Goal: Check status

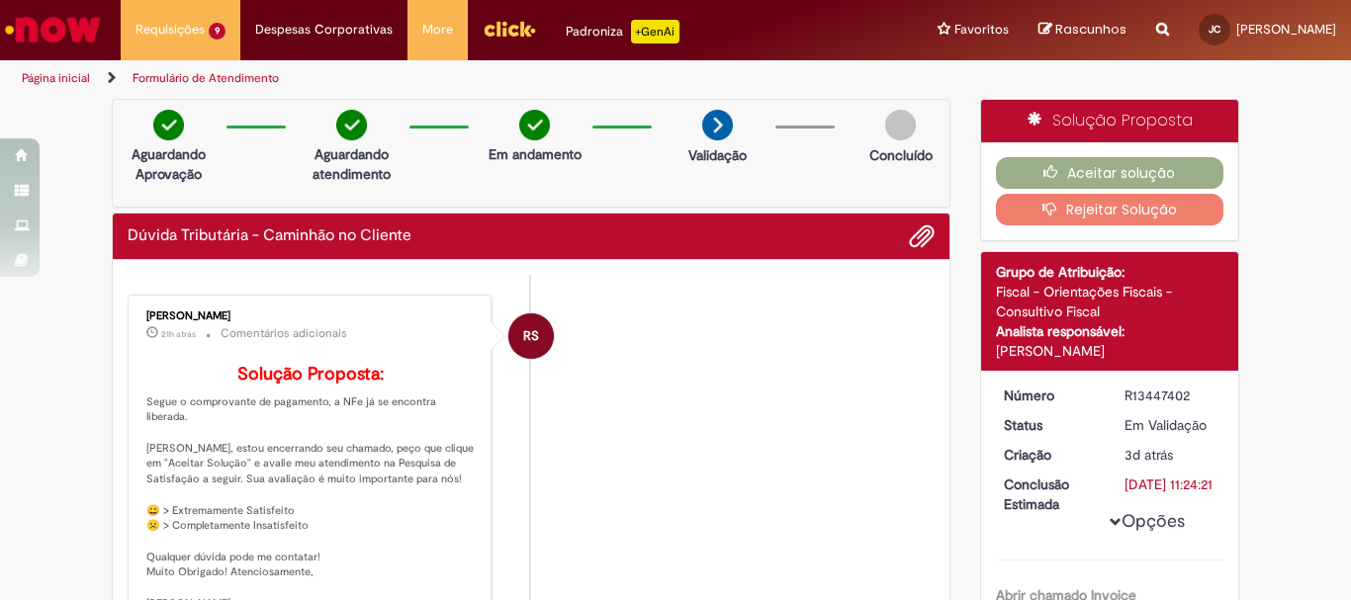
scroll to position [791, 0]
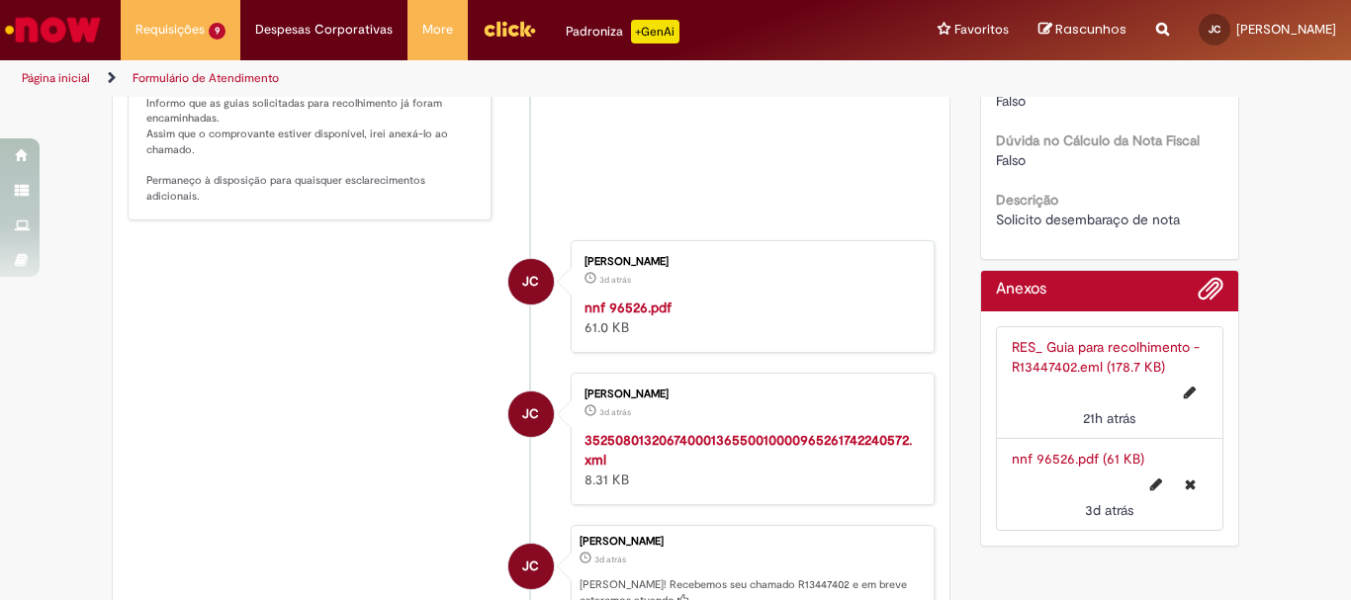
click at [709, 127] on li "RS Rafael SoaresDaSilva 2d atrás 2 dias atrás Comentários adicionais Boa tarde,…" at bounding box center [531, 112] width 807 height 216
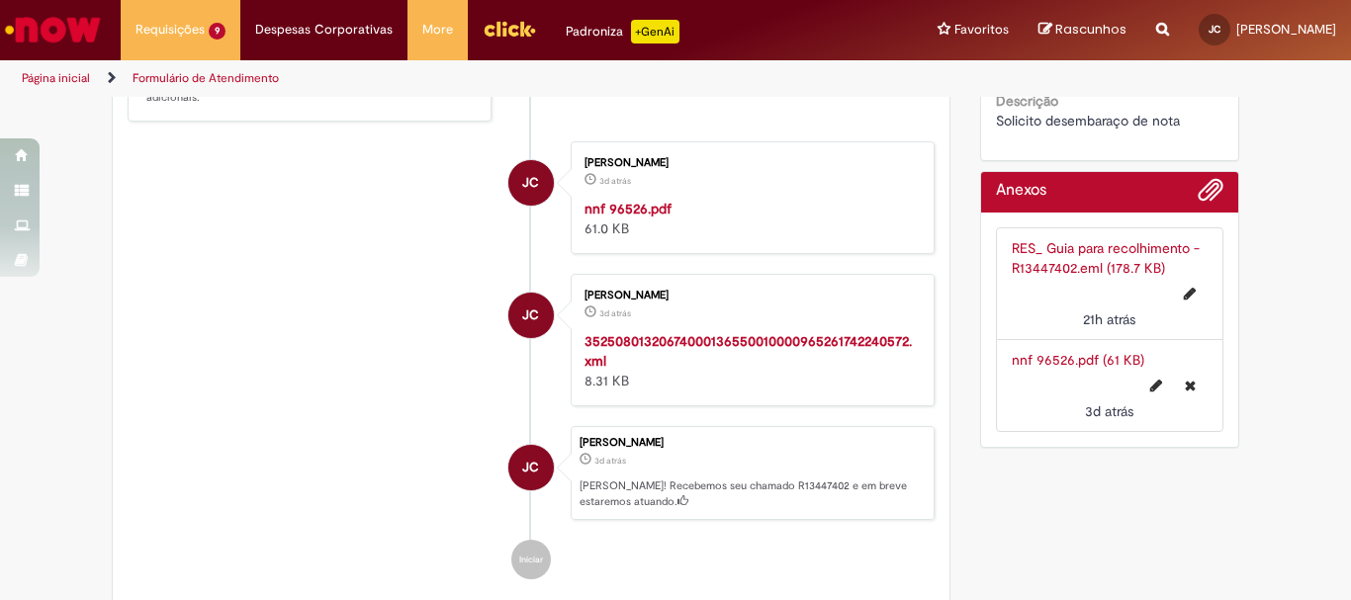
click at [914, 121] on li "RS Rafael SoaresDaSilva 2d atrás 2 dias atrás Comentários adicionais Boa tarde,…" at bounding box center [531, 13] width 807 height 216
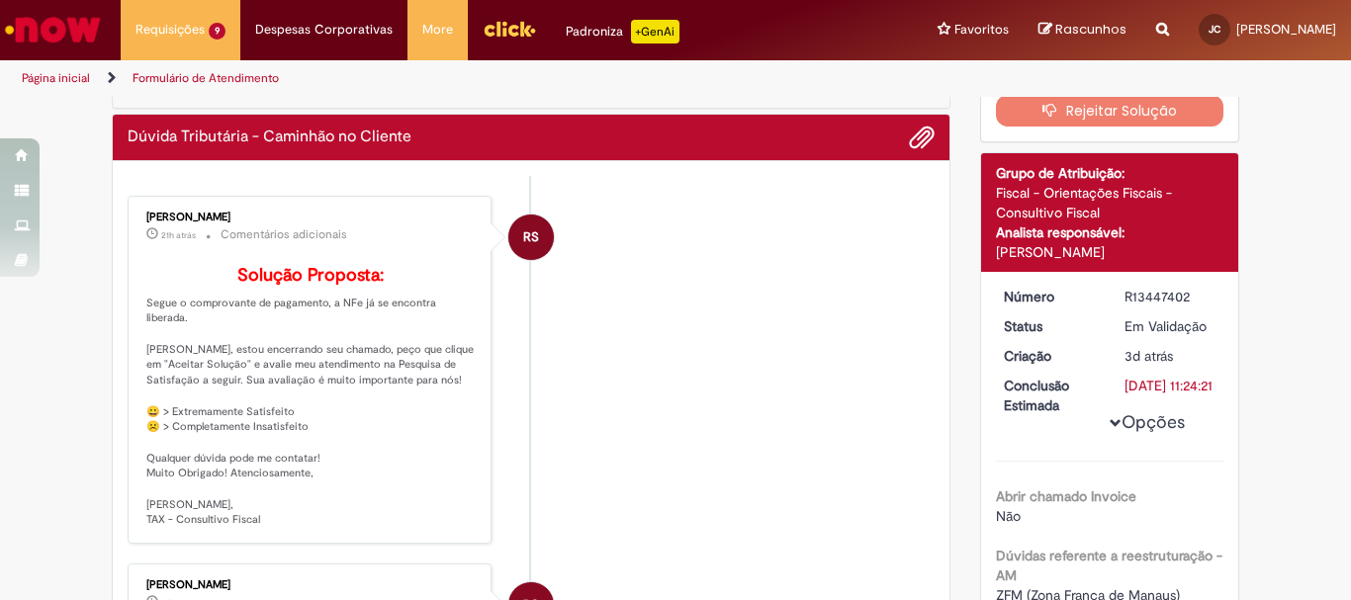
scroll to position [0, 0]
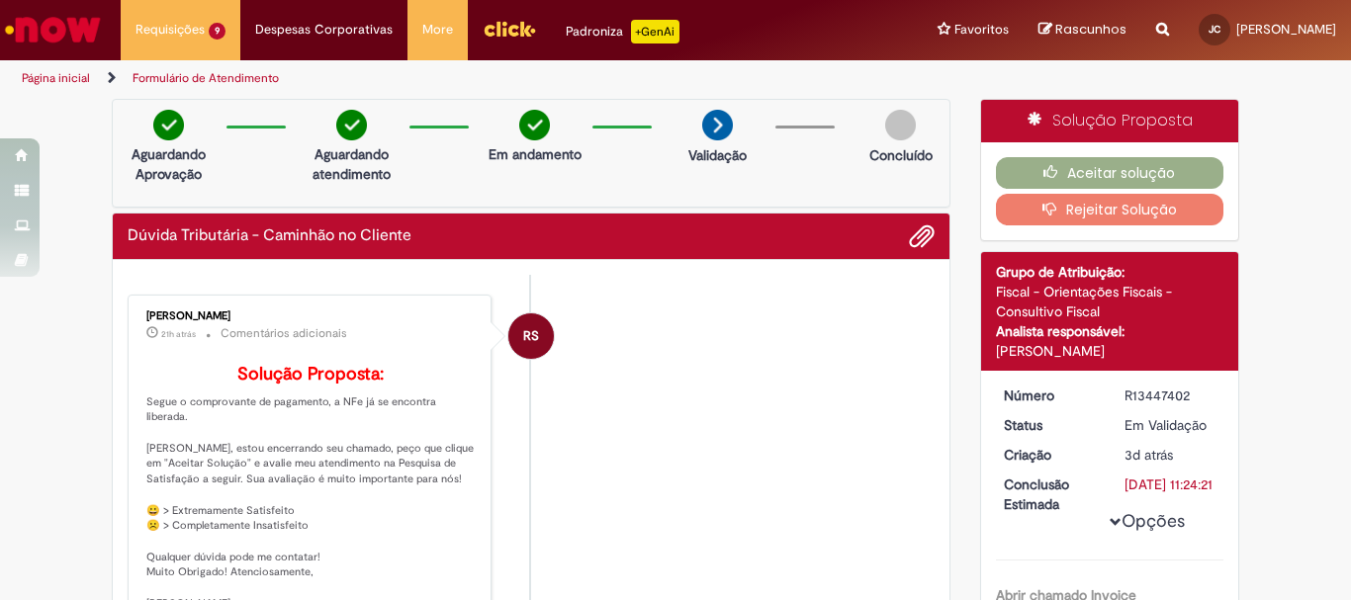
click at [585, 401] on li "RS Rafael SoaresDaSilva 21h atrás 21 horas atrás Comentários adicionais Solução…" at bounding box center [531, 469] width 807 height 348
